Goal: Task Accomplishment & Management: Complete application form

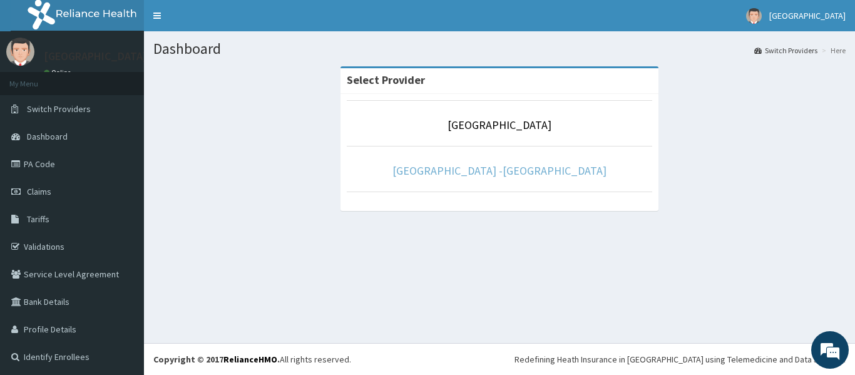
click at [510, 178] on link "Rolayo Medical Centre -Annex" at bounding box center [500, 170] width 214 height 14
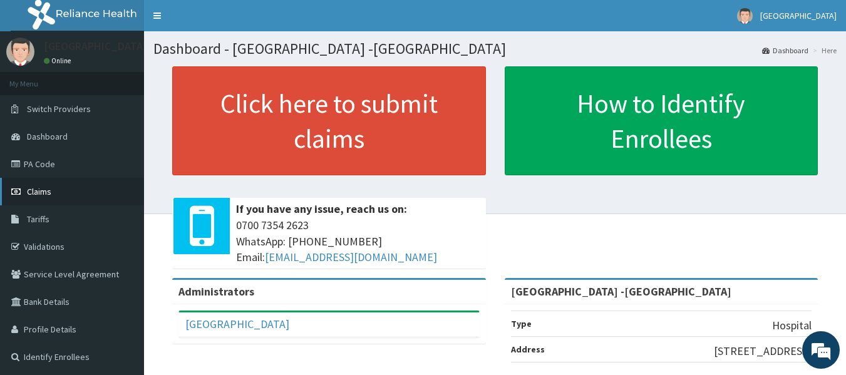
click at [45, 190] on span "Claims" at bounding box center [39, 191] width 24 height 11
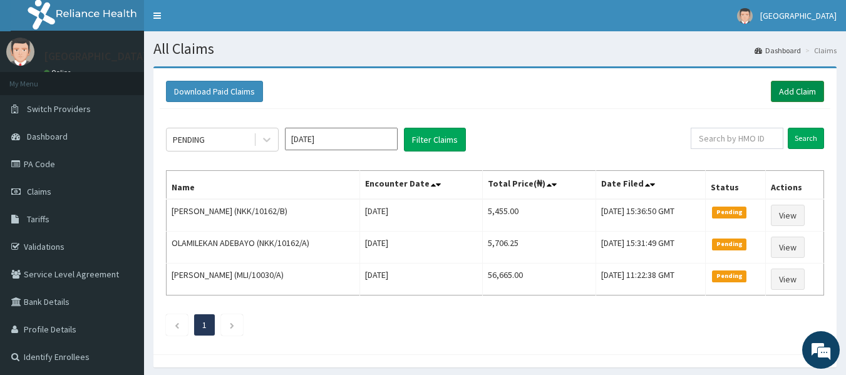
click at [785, 96] on link "Add Claim" at bounding box center [797, 91] width 53 height 21
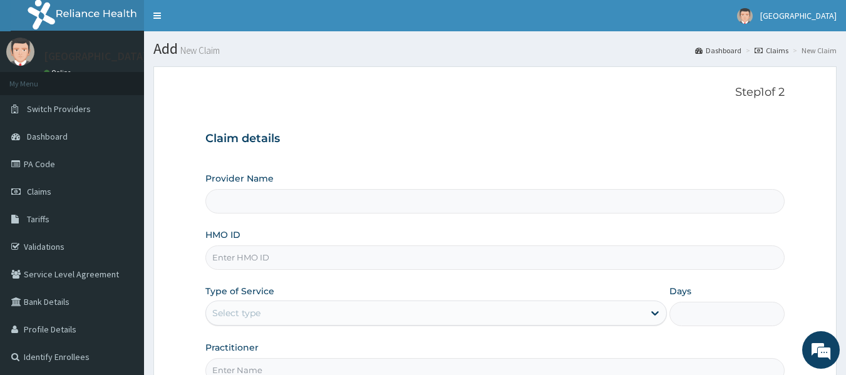
type input "Rolayo Medical Centre -Annex"
click at [262, 263] on input "HMO ID" at bounding box center [495, 257] width 580 height 24
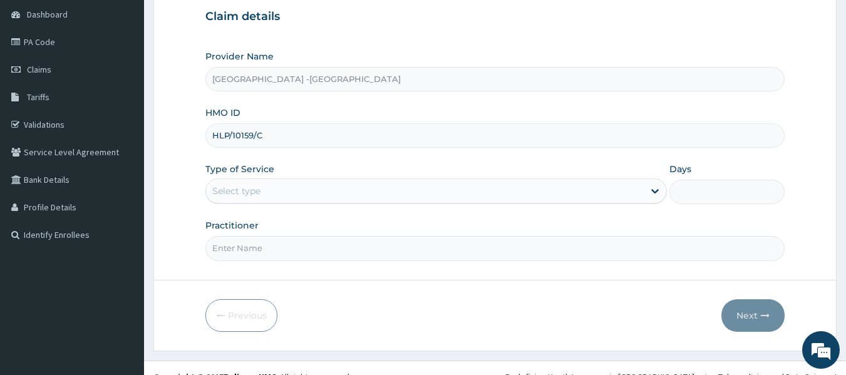
scroll to position [125, 0]
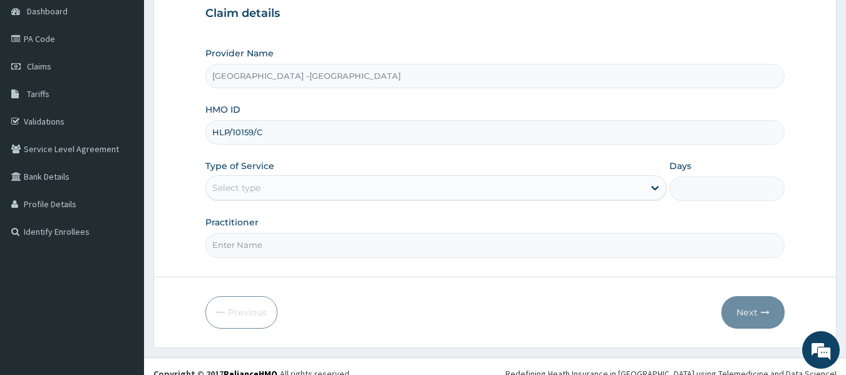
type input "HLP/10159/C"
click at [285, 190] on div "Select type" at bounding box center [425, 188] width 438 height 20
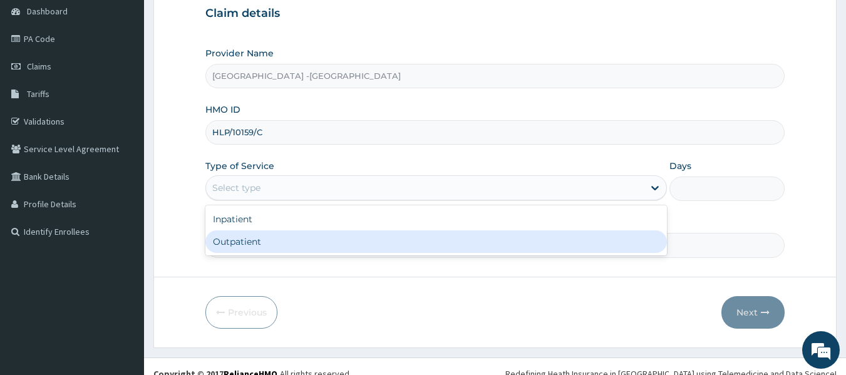
click at [302, 239] on div "Outpatient" at bounding box center [435, 241] width 461 height 23
type input "1"
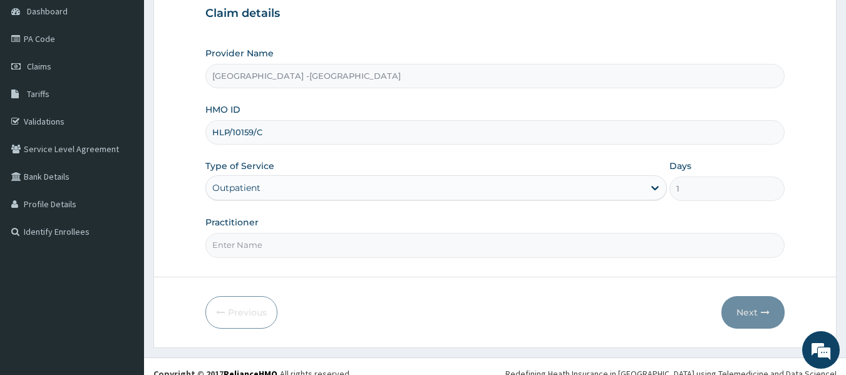
click at [318, 250] on input "Practitioner" at bounding box center [495, 245] width 580 height 24
type input "[PERSON_NAME]"
click at [735, 305] on button "Next" at bounding box center [752, 312] width 63 height 33
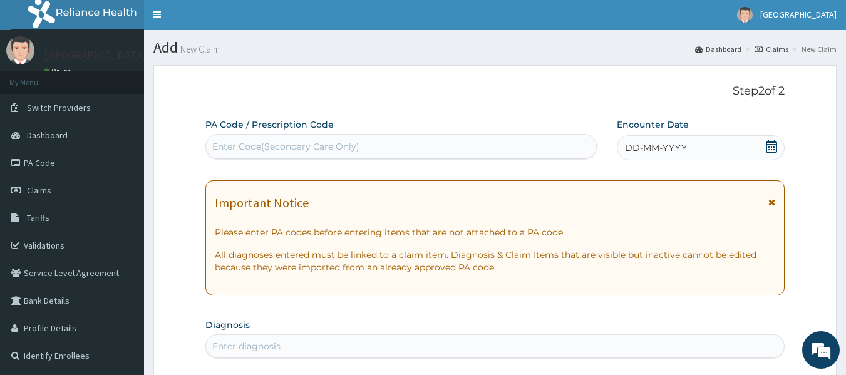
scroll to position [0, 0]
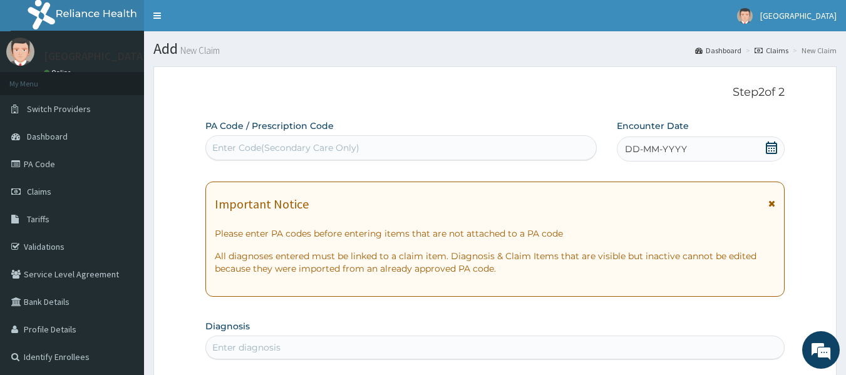
click at [771, 147] on icon at bounding box center [771, 147] width 13 height 13
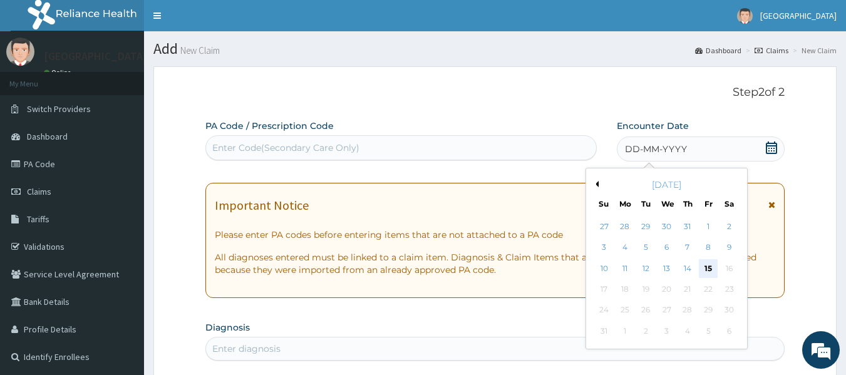
click at [707, 267] on div "15" at bounding box center [708, 268] width 19 height 19
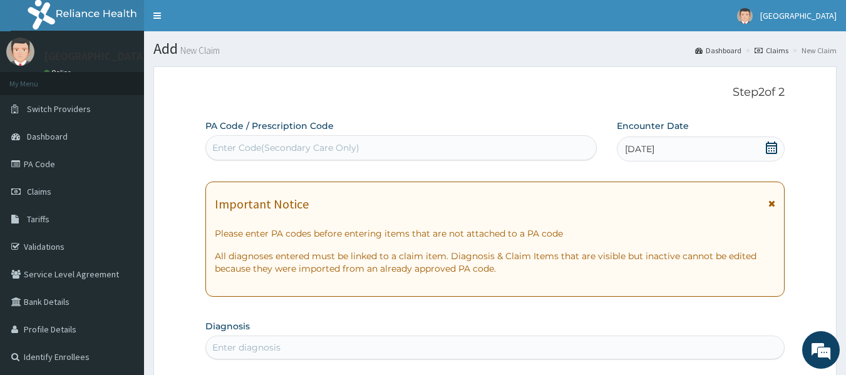
drag, startPoint x: 774, startPoint y: 147, endPoint x: 756, endPoint y: 167, distance: 26.6
click at [774, 147] on icon at bounding box center [771, 147] width 13 height 13
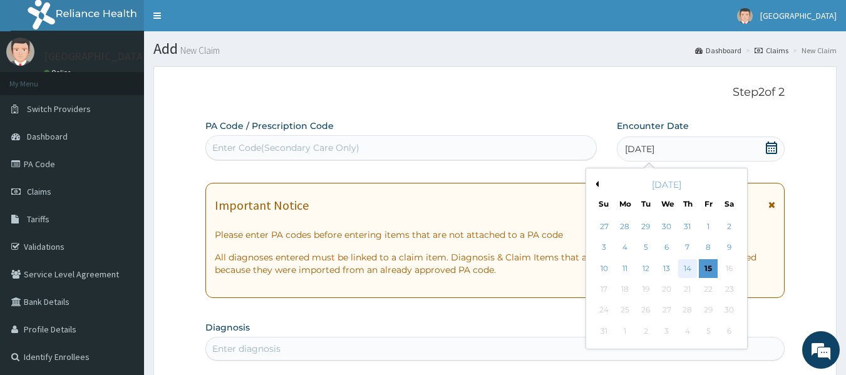
click at [690, 269] on div "14" at bounding box center [687, 268] width 19 height 19
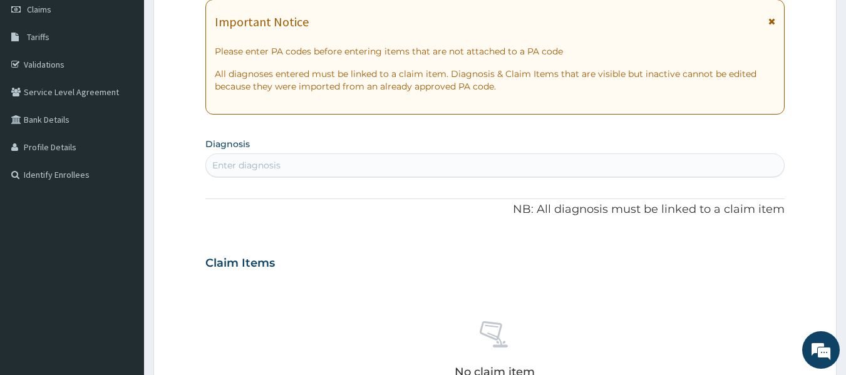
scroll to position [250, 0]
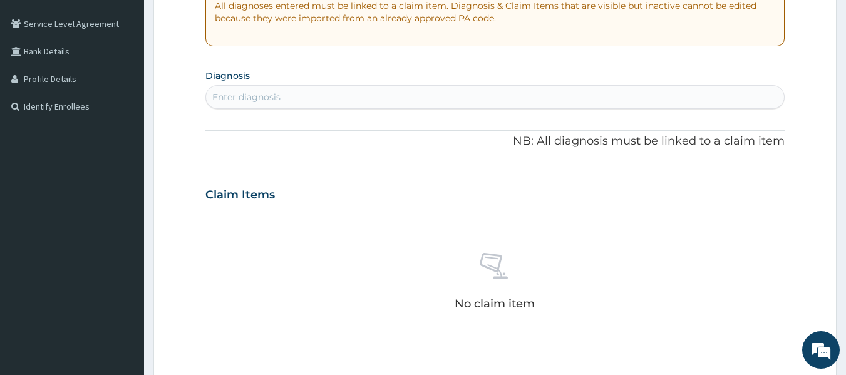
click at [324, 95] on div "Enter diagnosis" at bounding box center [495, 97] width 579 height 20
type input "TOOTH"
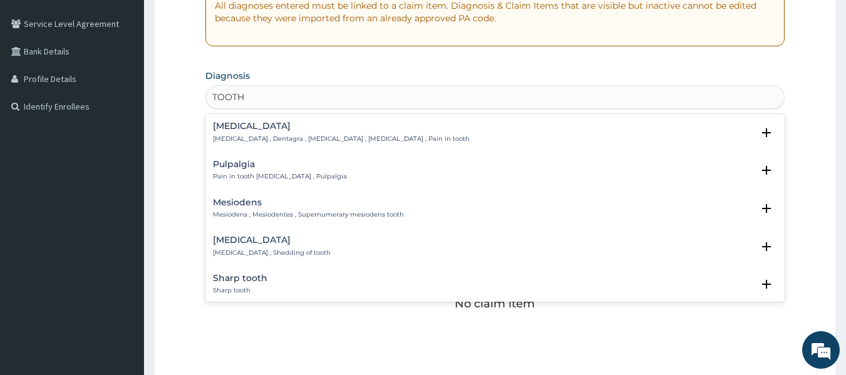
click at [252, 133] on div "Toothache Toothache , Dentagra , Dentalgia , Odontalgia , Pain in tooth" at bounding box center [341, 132] width 257 height 22
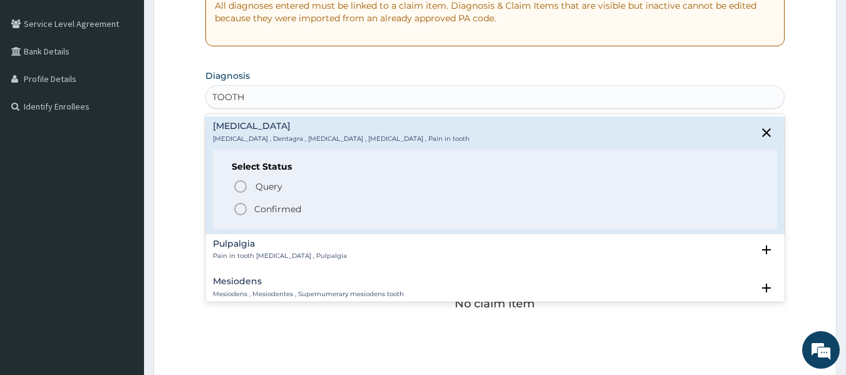
click at [239, 207] on icon "status option filled" at bounding box center [240, 209] width 15 height 15
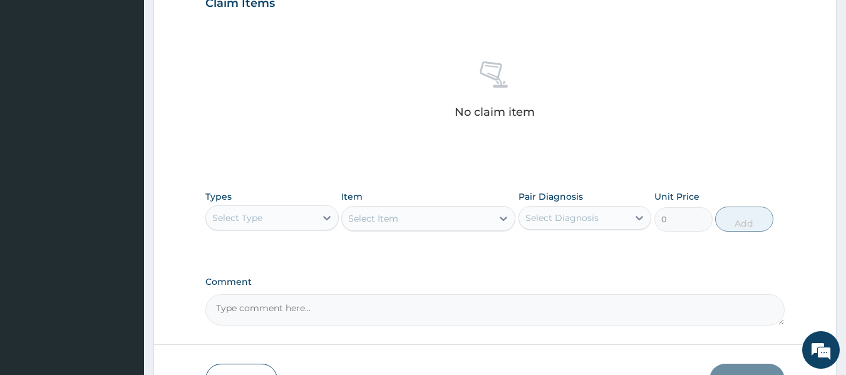
scroll to position [501, 0]
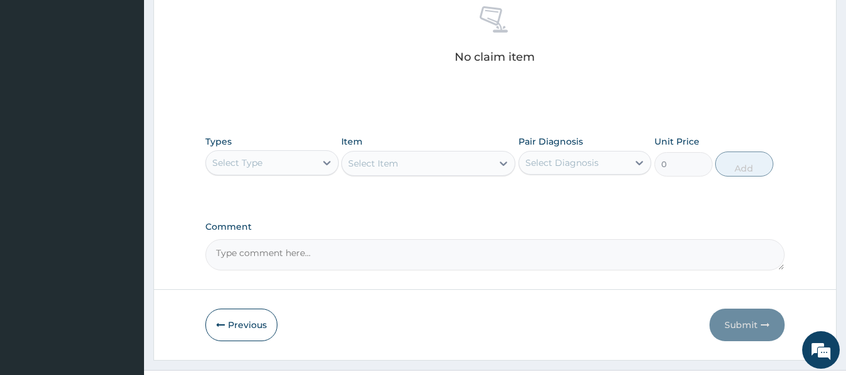
click at [242, 171] on div "Select Type" at bounding box center [261, 163] width 110 height 20
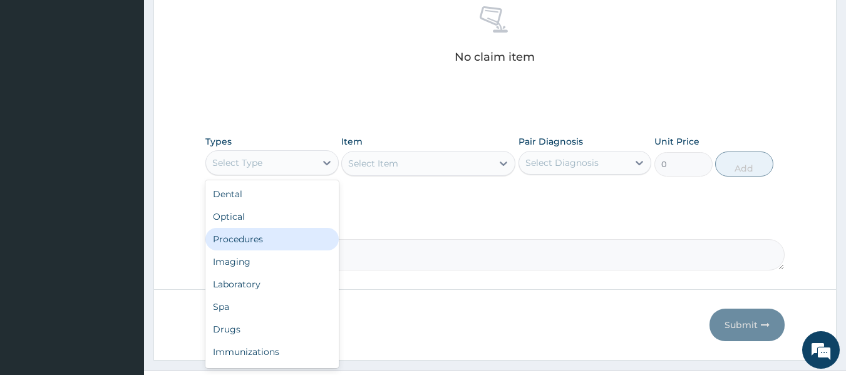
drag, startPoint x: 247, startPoint y: 235, endPoint x: 288, endPoint y: 229, distance: 41.8
click at [249, 235] on div "Procedures" at bounding box center [271, 239] width 133 height 23
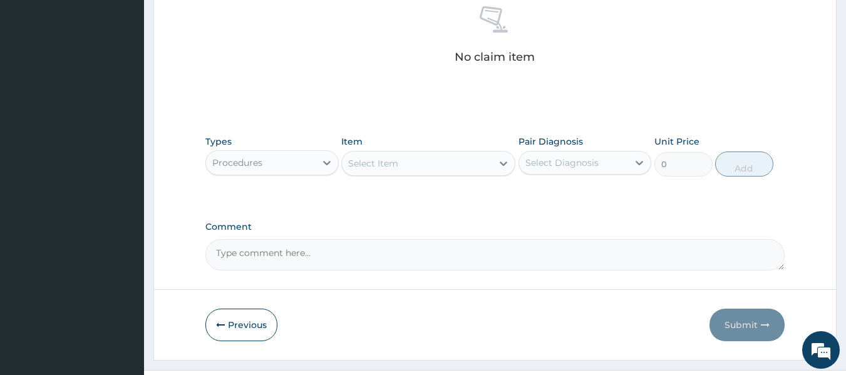
click at [393, 169] on div "Select Item" at bounding box center [373, 163] width 50 height 13
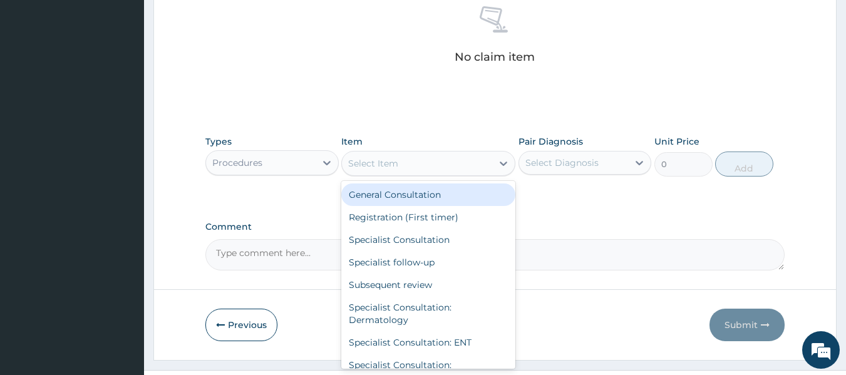
drag, startPoint x: 396, startPoint y: 191, endPoint x: 416, endPoint y: 191, distance: 20.7
click at [396, 191] on div "General Consultation" at bounding box center [428, 194] width 174 height 23
type input "2500"
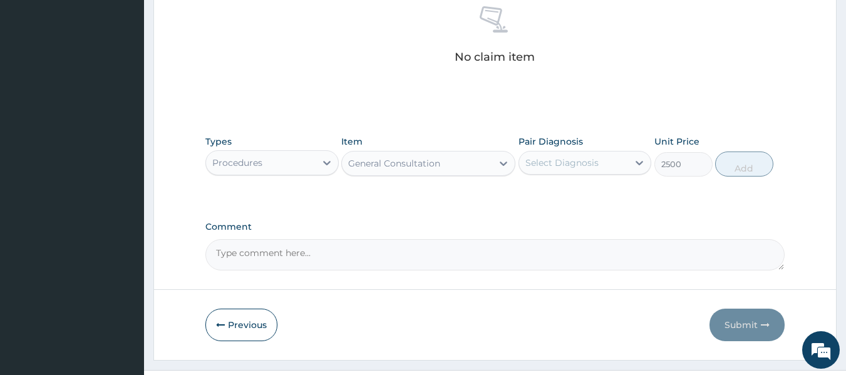
click at [537, 168] on div "Select Diagnosis" at bounding box center [561, 163] width 73 height 13
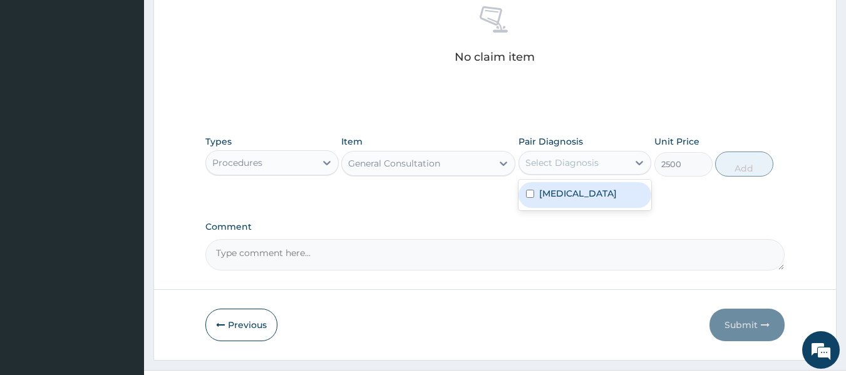
drag, startPoint x: 544, startPoint y: 190, endPoint x: 661, endPoint y: 181, distance: 117.4
click at [547, 192] on label "[MEDICAL_DATA]" at bounding box center [578, 193] width 78 height 13
checkbox input "true"
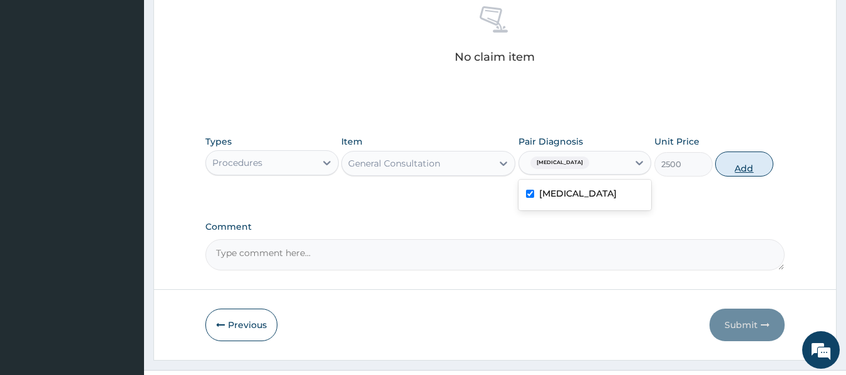
click at [750, 163] on button "Add" at bounding box center [744, 164] width 58 height 25
type input "0"
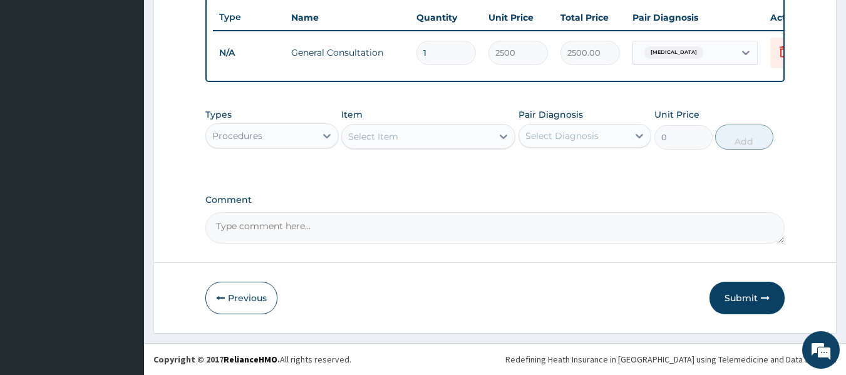
scroll to position [478, 0]
click at [250, 131] on div "Procedures" at bounding box center [237, 136] width 50 height 13
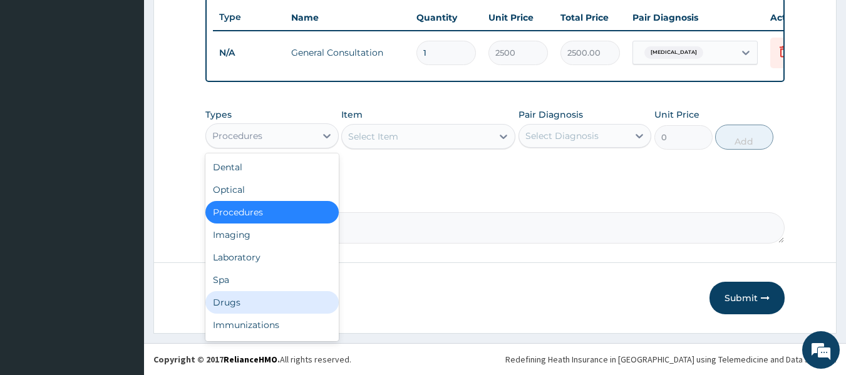
drag, startPoint x: 246, startPoint y: 301, endPoint x: 257, endPoint y: 292, distance: 13.4
click at [249, 301] on div "Drugs" at bounding box center [271, 302] width 133 height 23
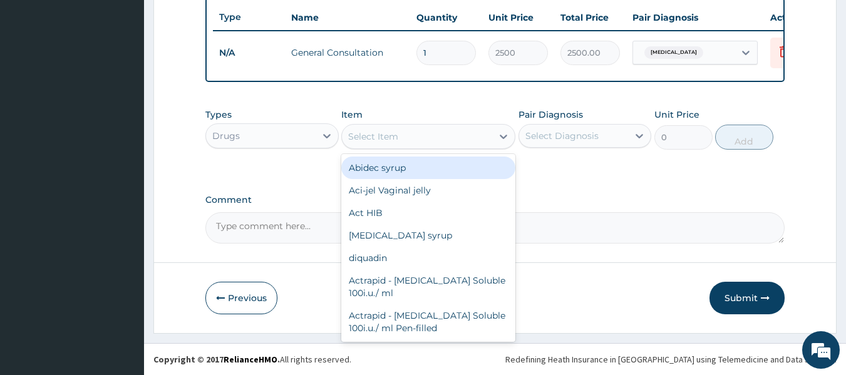
click at [429, 141] on div "Select Item" at bounding box center [417, 136] width 150 height 20
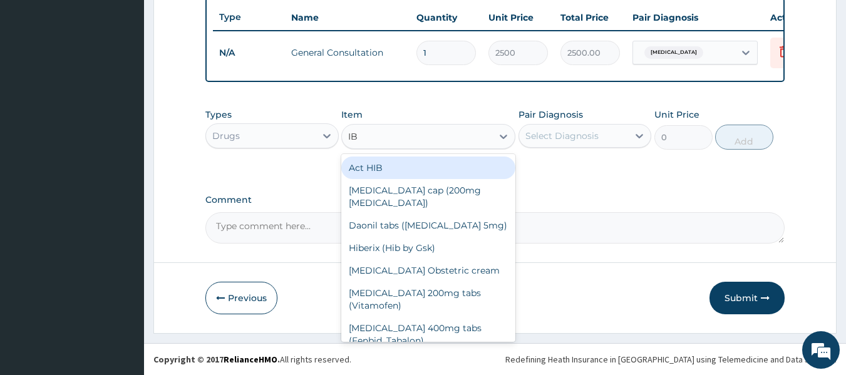
type input "IBU"
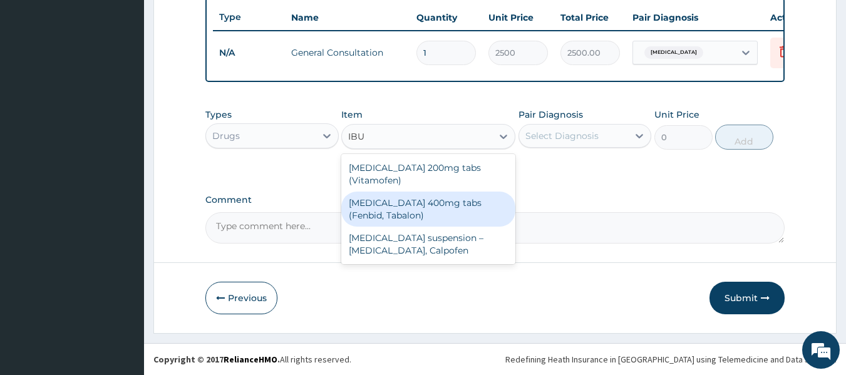
drag, startPoint x: 409, startPoint y: 202, endPoint x: 440, endPoint y: 203, distance: 30.7
click at [411, 202] on div "[MEDICAL_DATA] 400mg tabs (Fenbid, Tabalon)" at bounding box center [428, 209] width 174 height 35
type input "45.5"
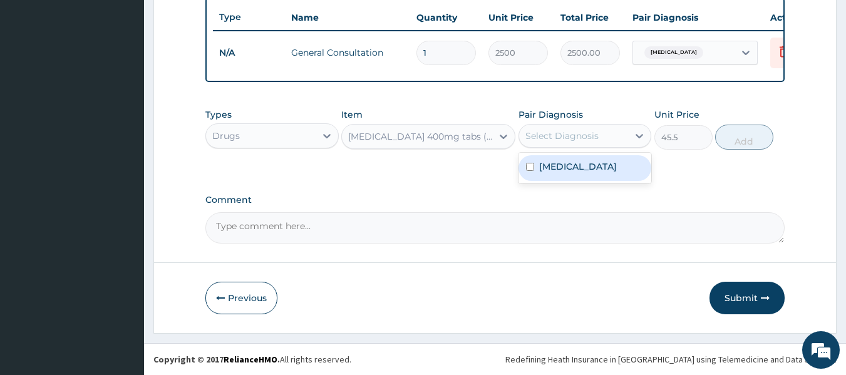
click at [575, 145] on div "Select Diagnosis" at bounding box center [574, 136] width 110 height 20
click at [581, 163] on label "[MEDICAL_DATA]" at bounding box center [578, 166] width 78 height 13
checkbox input "true"
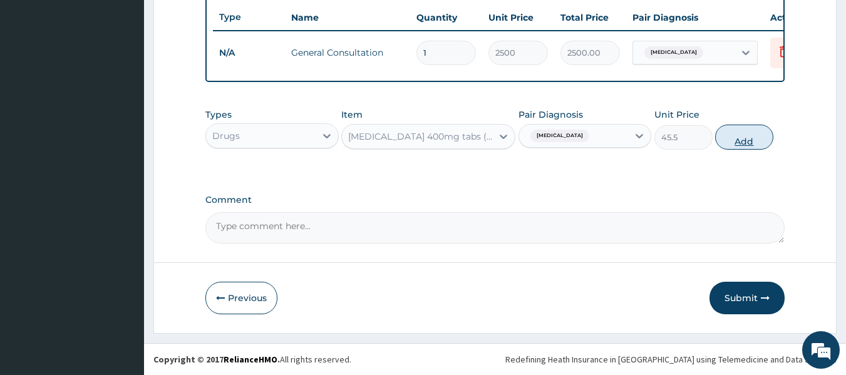
click at [721, 135] on button "Add" at bounding box center [744, 137] width 58 height 25
type input "0"
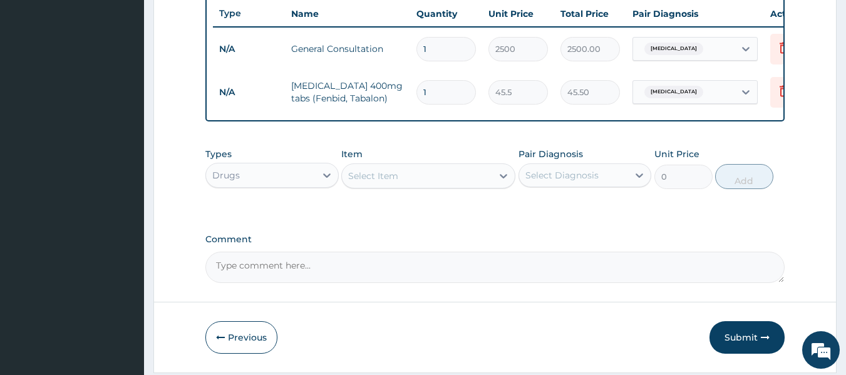
scroll to position [458, 0]
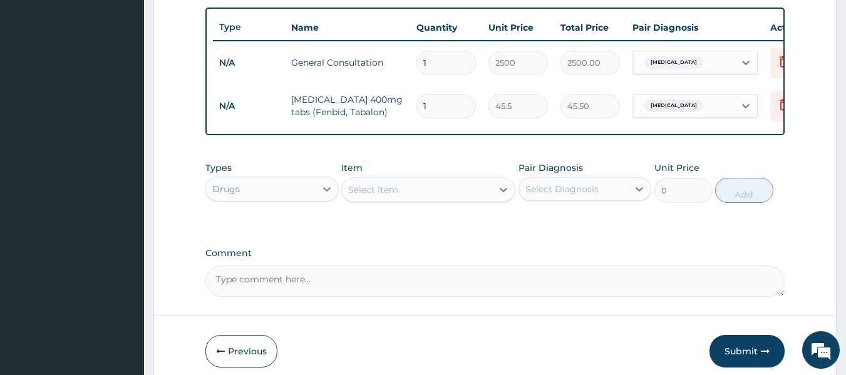
type input "10"
type input "455.00"
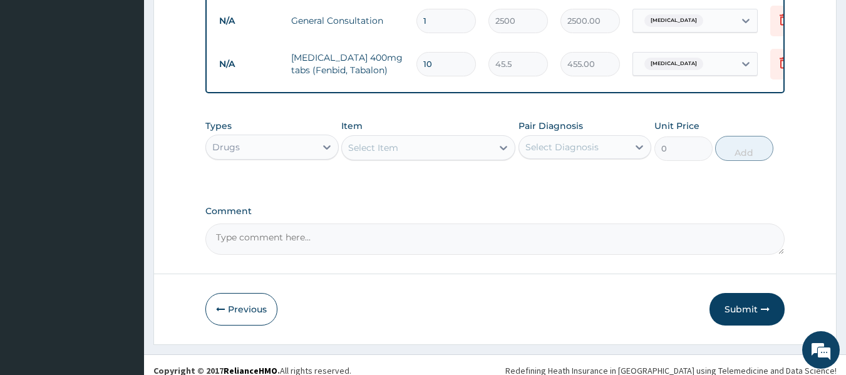
scroll to position [521, 0]
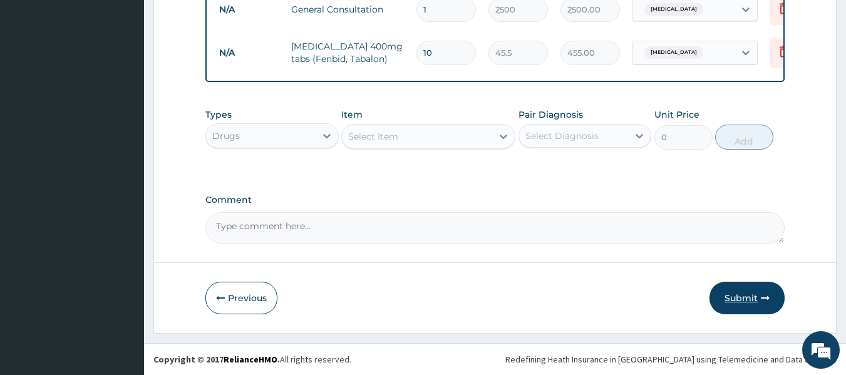
type input "10"
click at [749, 302] on button "Submit" at bounding box center [746, 298] width 75 height 33
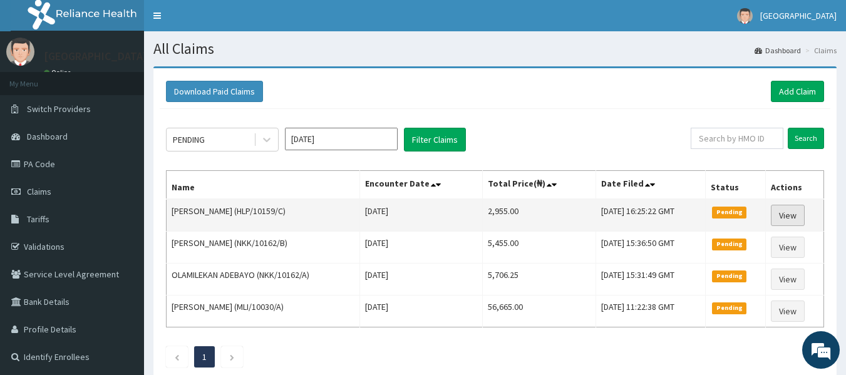
click at [784, 210] on link "View" at bounding box center [788, 215] width 34 height 21
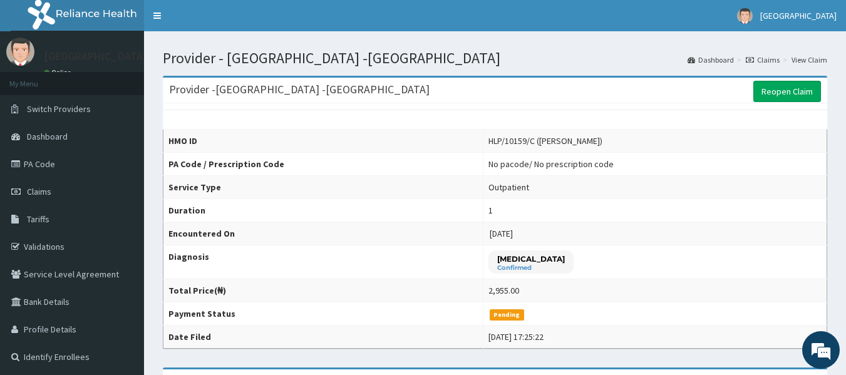
scroll to position [63, 0]
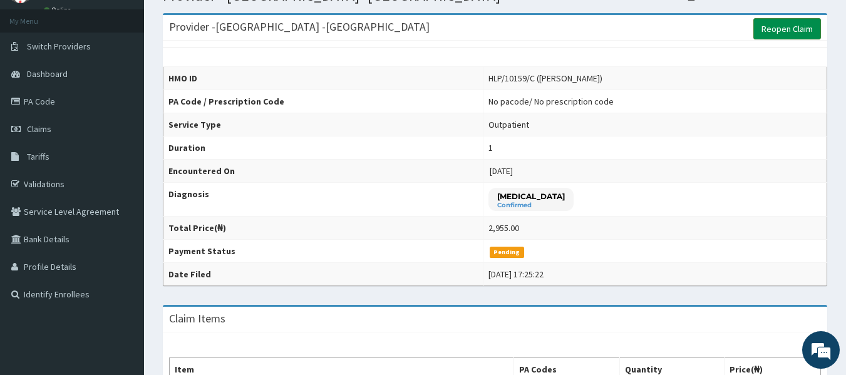
click at [775, 31] on link "Reopen Claim" at bounding box center [787, 28] width 68 height 21
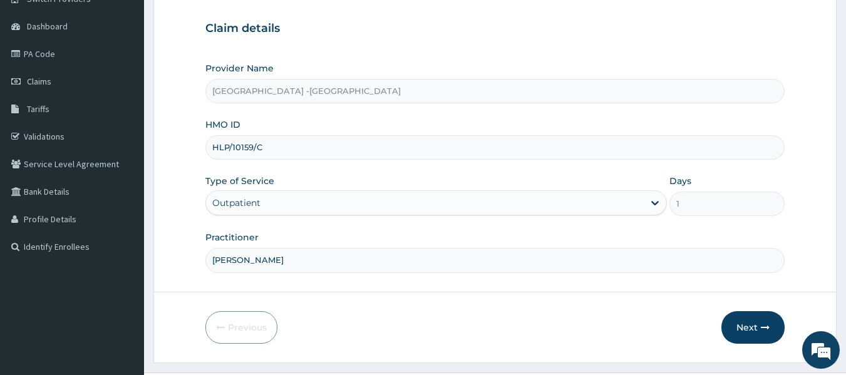
scroll to position [140, 0]
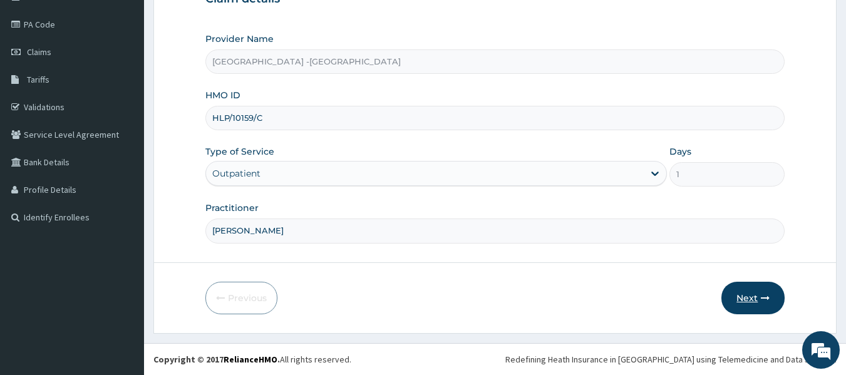
click at [736, 295] on button "Next" at bounding box center [752, 298] width 63 height 33
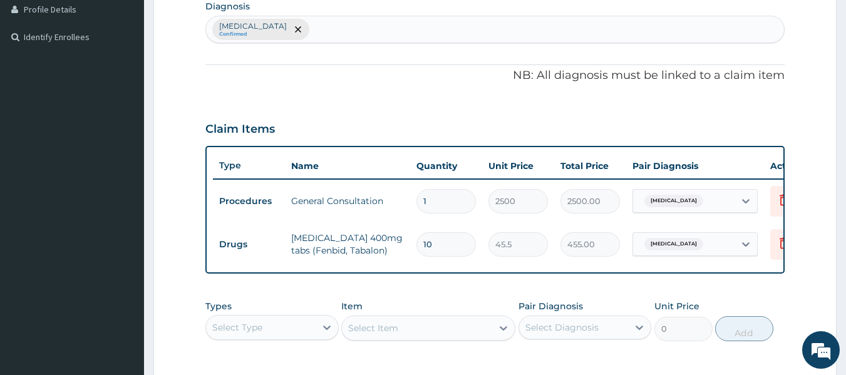
scroll to position [327, 0]
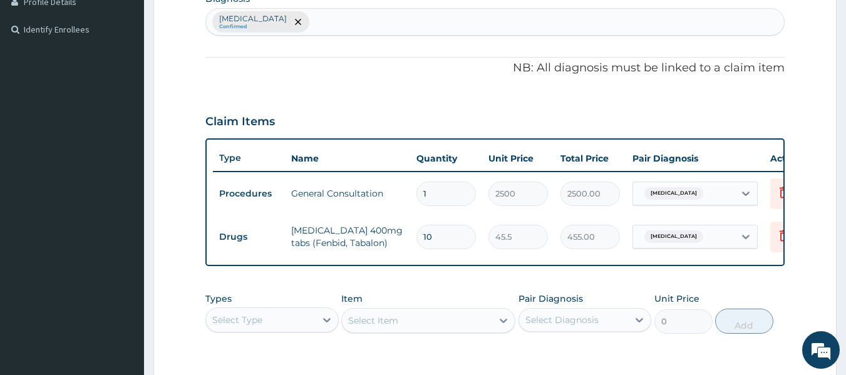
click at [308, 26] on div "[MEDICAL_DATA] Confirmed" at bounding box center [495, 22] width 579 height 26
type input "OCULAR"
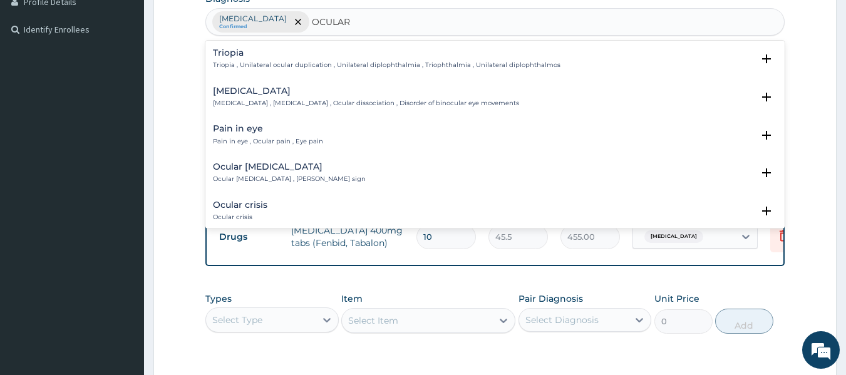
click at [225, 134] on div "Pain in eye Pain in eye , Ocular pain , Eye pain" at bounding box center [268, 135] width 110 height 22
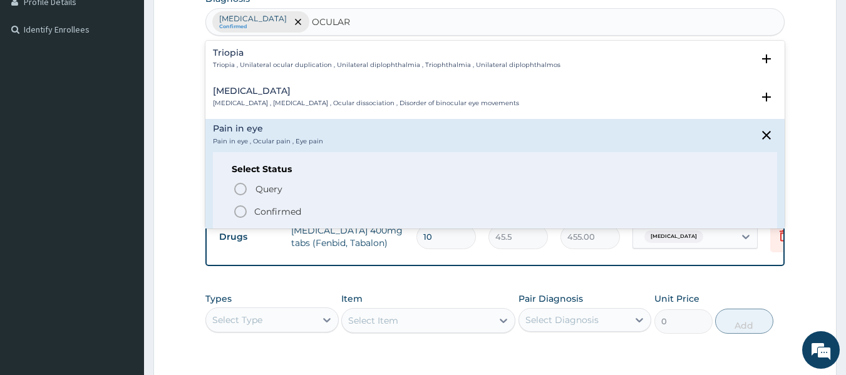
click at [237, 210] on icon "status option filled" at bounding box center [240, 211] width 15 height 15
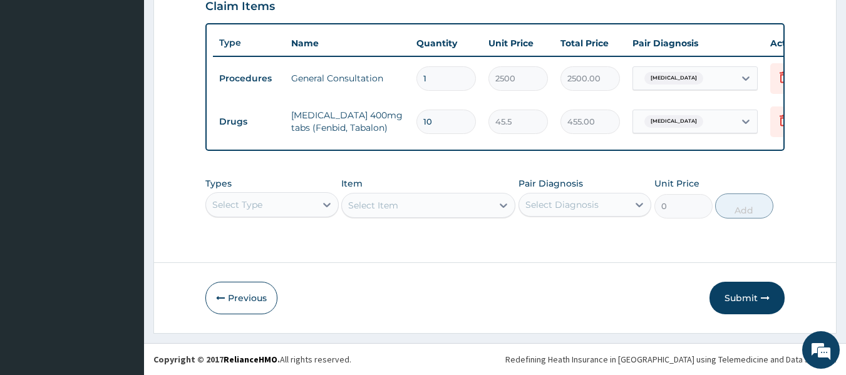
scroll to position [452, 0]
click at [731, 297] on button "Submit" at bounding box center [746, 298] width 75 height 33
click at [763, 299] on icon "button" at bounding box center [765, 298] width 9 height 9
drag, startPoint x: 762, startPoint y: 302, endPoint x: 743, endPoint y: 302, distance: 18.8
click at [761, 302] on icon "button" at bounding box center [765, 298] width 9 height 9
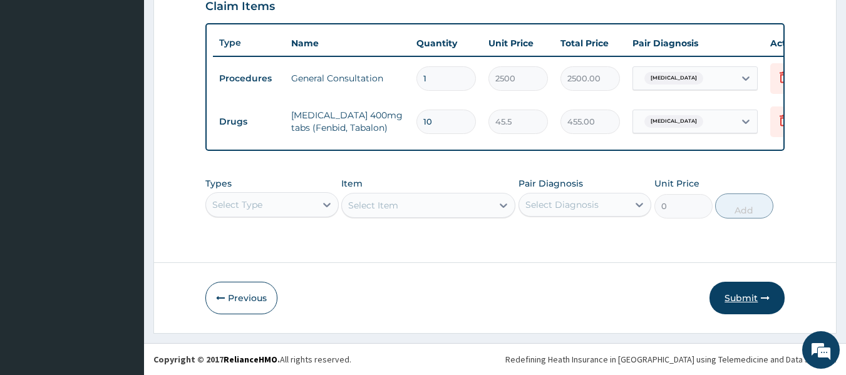
click at [734, 295] on button "Submit" at bounding box center [746, 298] width 75 height 33
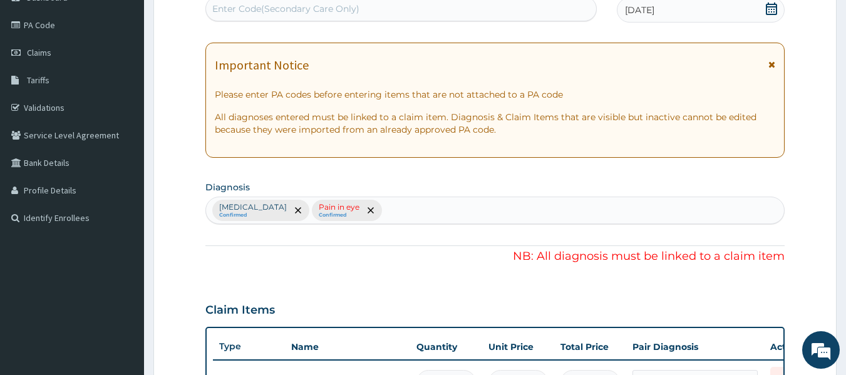
scroll to position [202, 0]
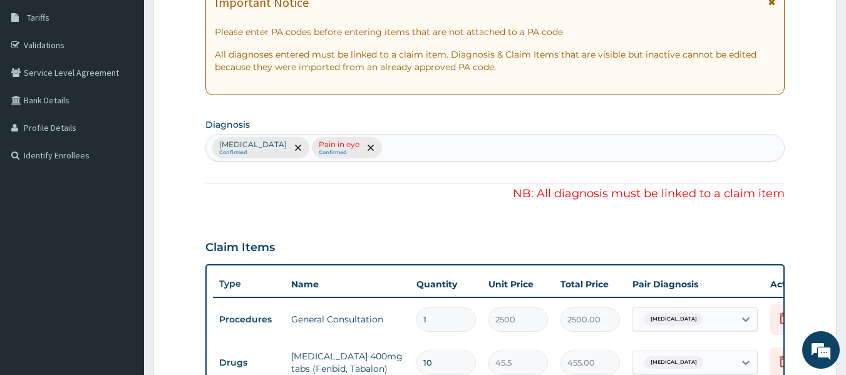
click at [334, 182] on div "PA Code / Prescription Code Enter Code(Secondary Care Only) Encounter Date [DAT…" at bounding box center [495, 201] width 580 height 566
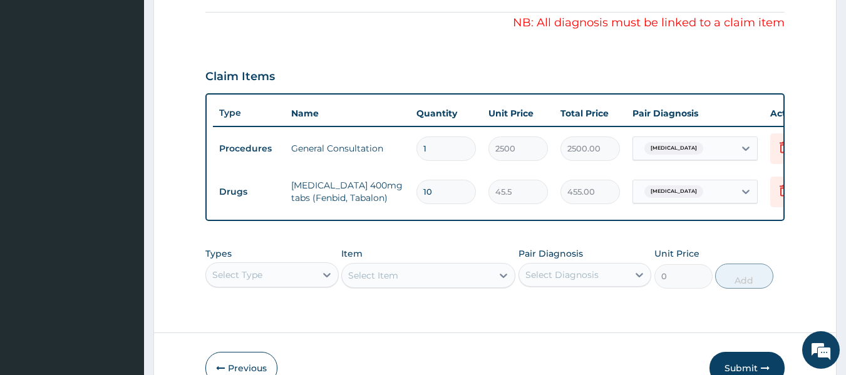
scroll to position [389, 0]
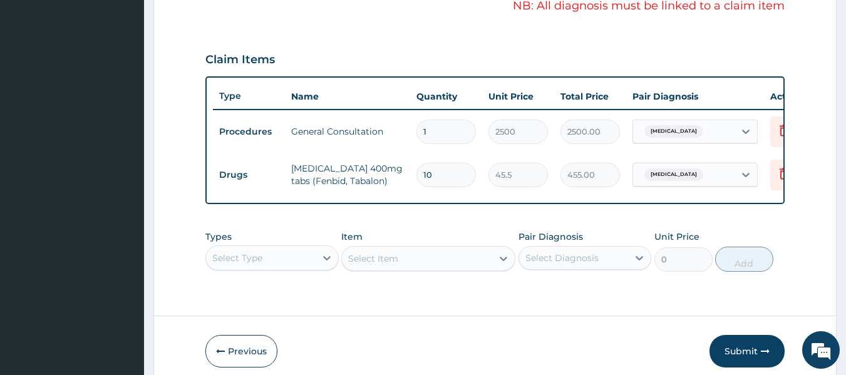
click at [706, 180] on div "[MEDICAL_DATA]" at bounding box center [683, 174] width 101 height 21
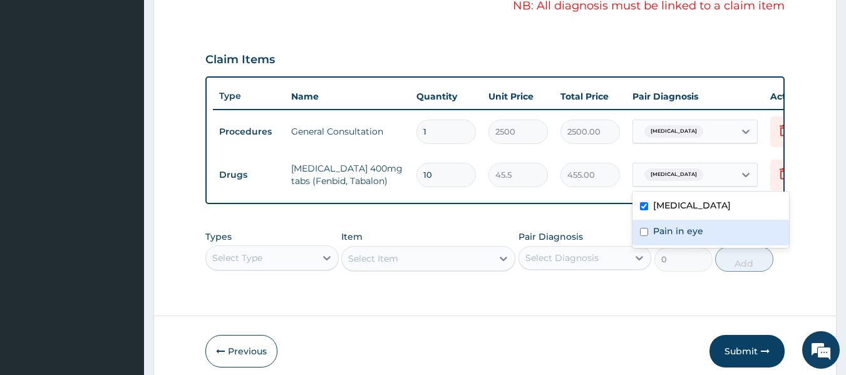
click at [692, 223] on div "Pain in eye" at bounding box center [710, 233] width 157 height 26
checkbox input "true"
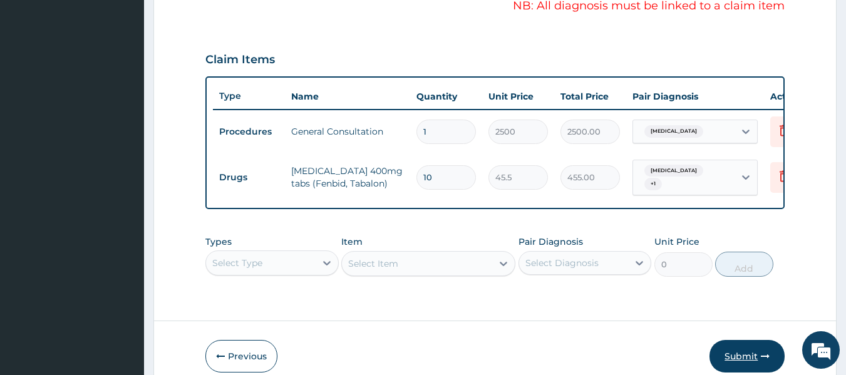
click at [726, 359] on button "Submit" at bounding box center [746, 356] width 75 height 33
